Goal: Information Seeking & Learning: Learn about a topic

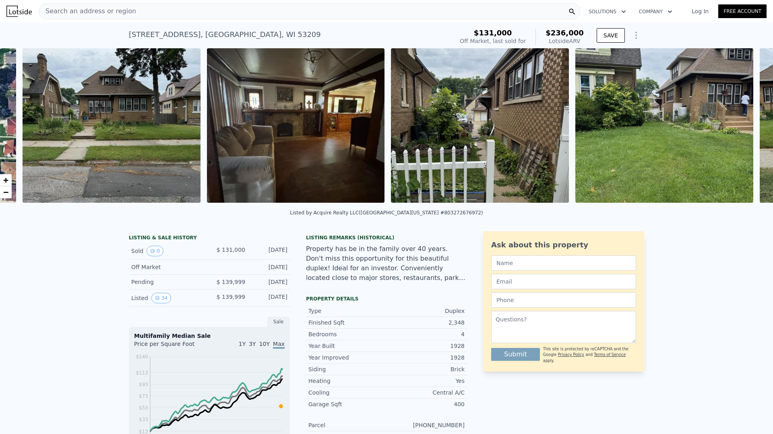
scroll to position [0, 368]
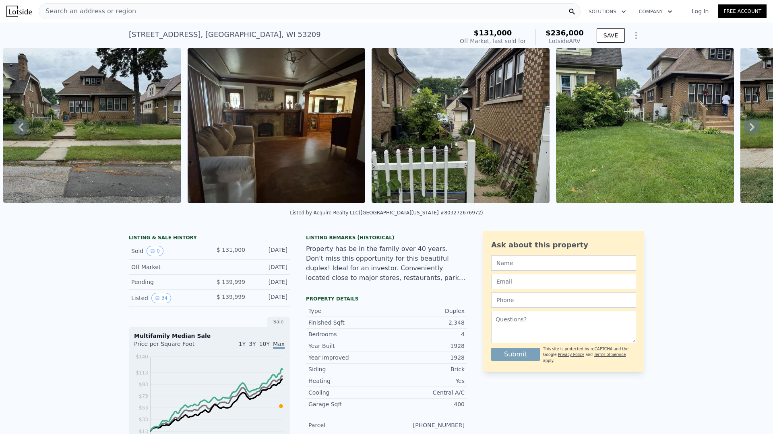
click at [130, 169] on img at bounding box center [92, 125] width 178 height 155
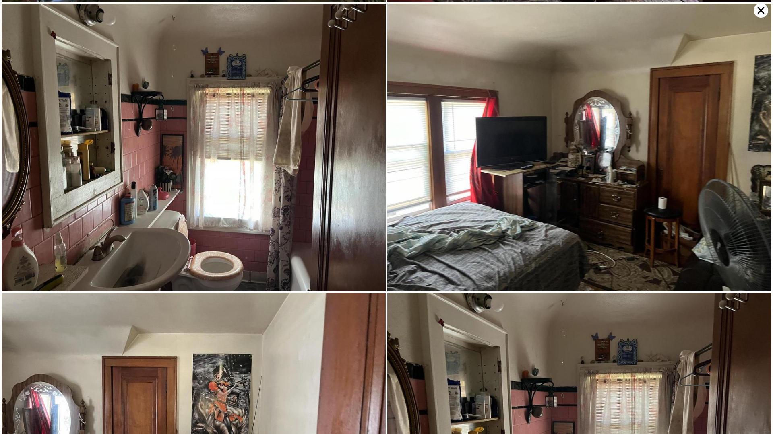
scroll to position [4017, 0]
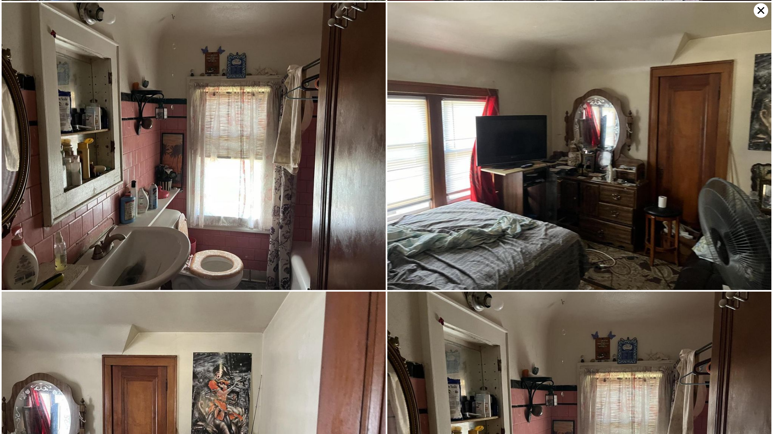
click at [761, 11] on icon at bounding box center [761, 10] width 14 height 14
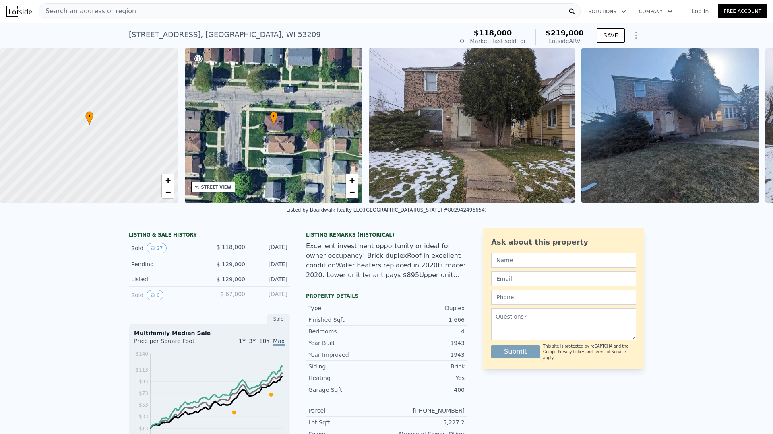
scroll to position [0, 3]
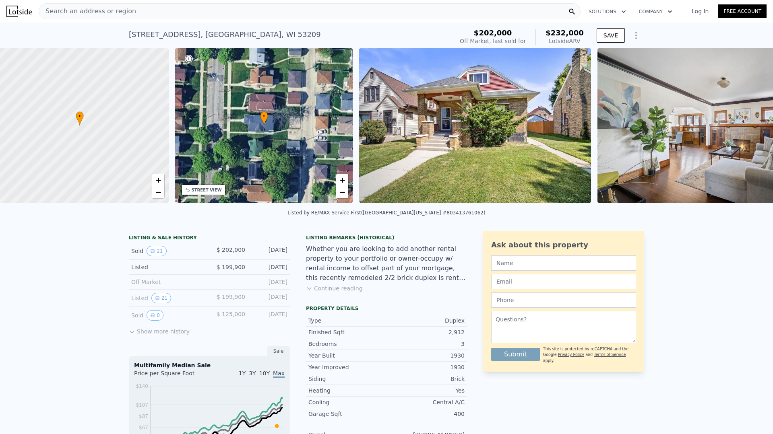
scroll to position [0, 3]
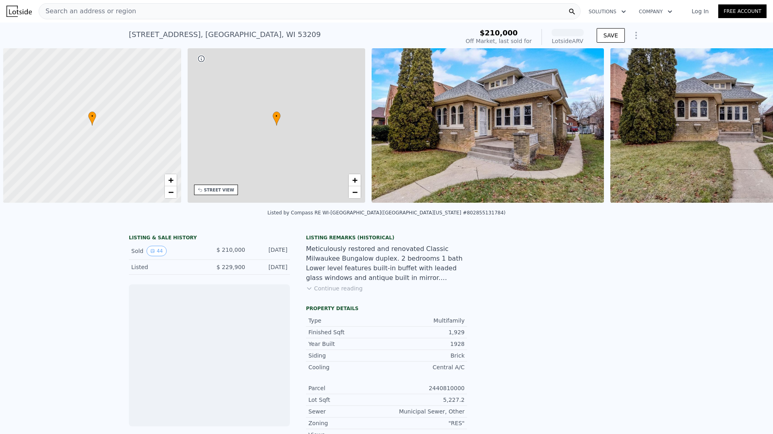
scroll to position [0, 3]
